Goal: Information Seeking & Learning: Find specific fact

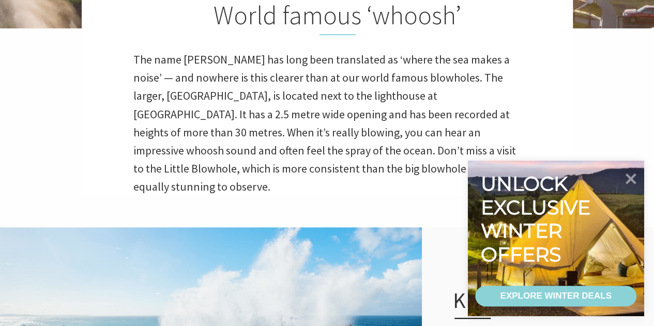
scroll to position [311, 0]
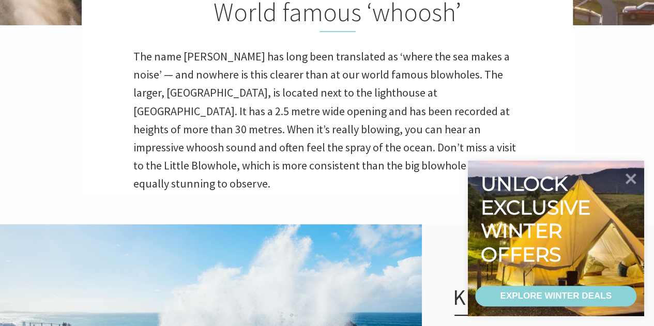
drag, startPoint x: 660, startPoint y: 26, endPoint x: 661, endPoint y: 60, distance: 34.6
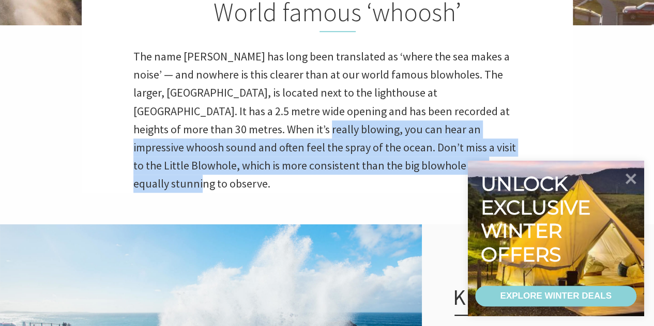
drag, startPoint x: 403, startPoint y: 169, endPoint x: 197, endPoint y: 133, distance: 208.9
click at [197, 133] on p "The name [PERSON_NAME] has long been translated as ‘where the sea makes a noise…" at bounding box center [326, 121] width 387 height 146
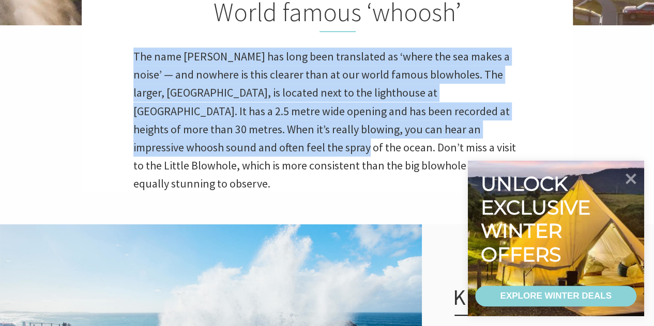
drag, startPoint x: 193, startPoint y: 149, endPoint x: 132, endPoint y: 49, distance: 117.3
click at [132, 49] on div "World famous ‘whoosh’ The name [PERSON_NAME] has long been translated as ‘where…" at bounding box center [327, 85] width 491 height 215
click at [256, 133] on p "The name [PERSON_NAME] has long been translated as ‘where the sea makes a noise…" at bounding box center [326, 121] width 387 height 146
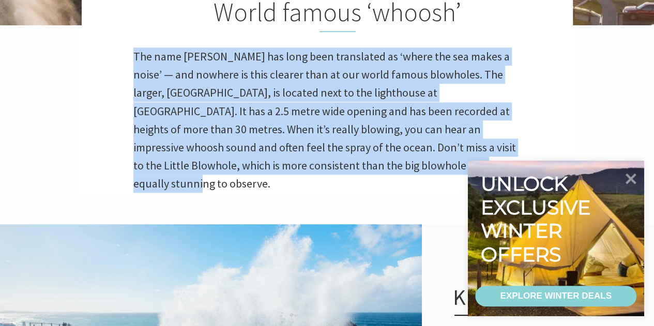
drag, startPoint x: 405, startPoint y: 168, endPoint x: 131, endPoint y: 50, distance: 298.3
click at [131, 50] on div "World famous ‘whoosh’ The name [PERSON_NAME] has long been translated as ‘where…" at bounding box center [327, 85] width 491 height 215
copy p "The name [PERSON_NAME] has long been translated as ‘where the sea makes a noise…"
click at [96, 154] on div "World famous ‘whoosh’ The name [PERSON_NAME] has long been translated as ‘where…" at bounding box center [327, 85] width 491 height 215
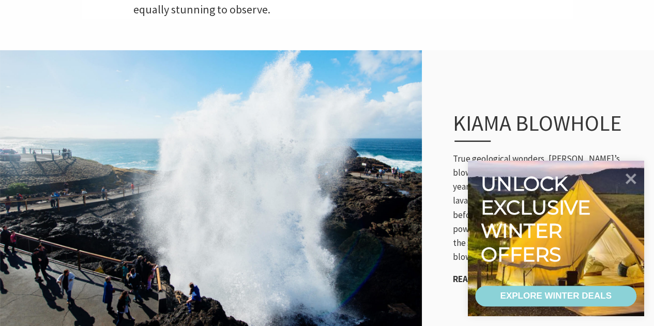
scroll to position [499, 0]
